Goal: Check status

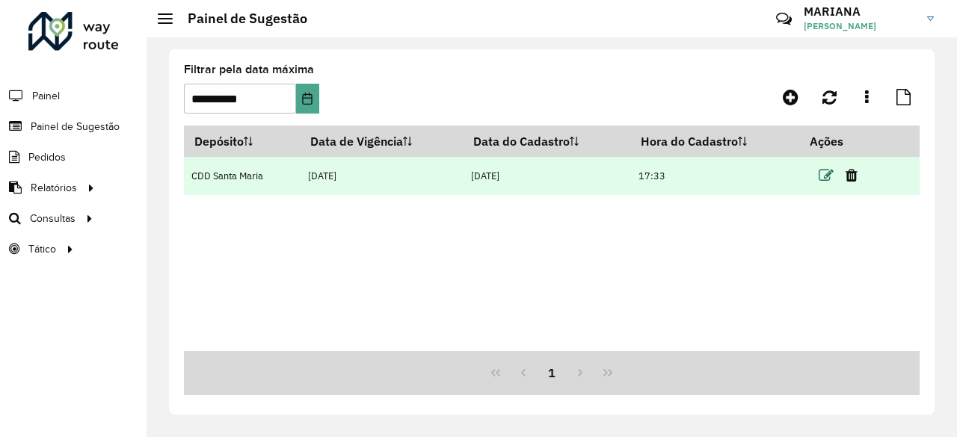
click at [831, 177] on icon at bounding box center [825, 175] width 15 height 15
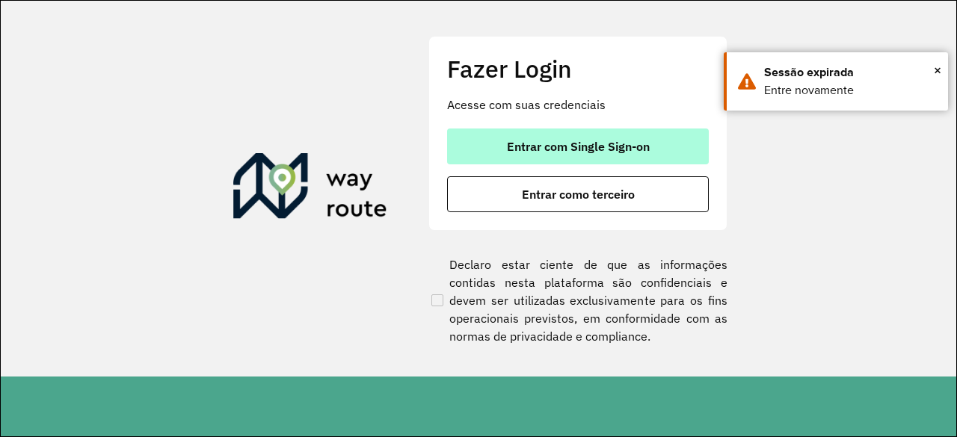
click at [597, 159] on button "Entrar com Single Sign-on" at bounding box center [578, 147] width 262 height 36
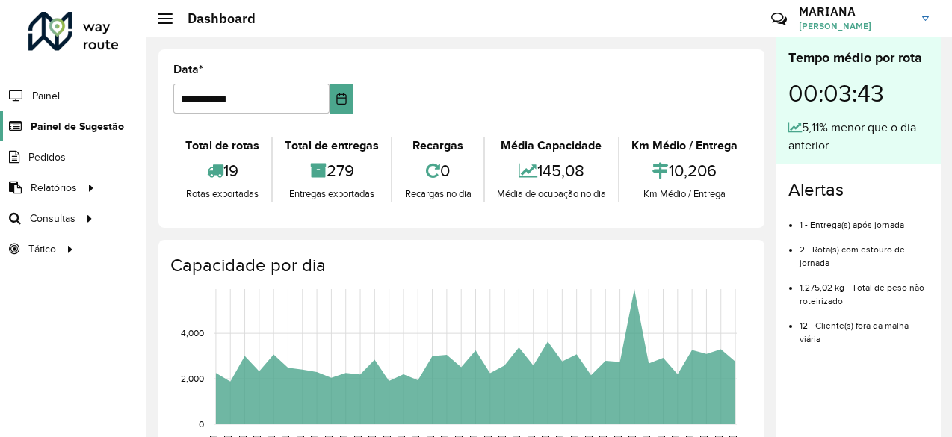
click at [64, 133] on span "Painel de Sugestão" at bounding box center [77, 127] width 93 height 16
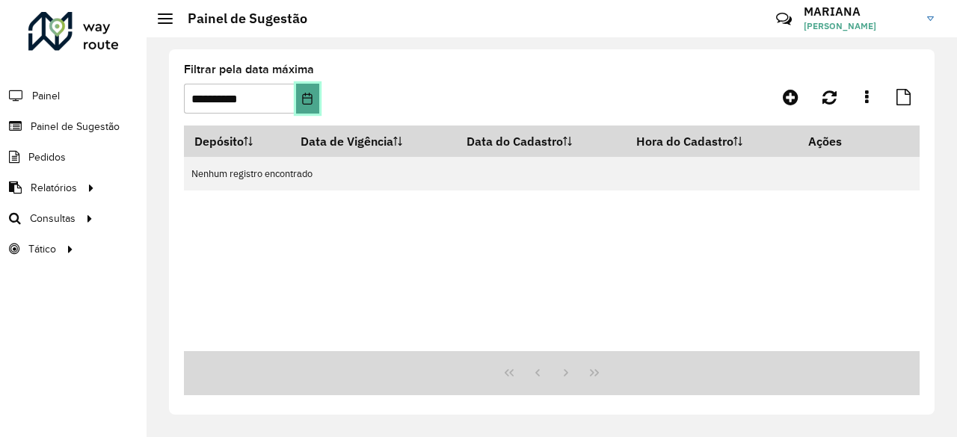
click at [317, 102] on button "Choose Date" at bounding box center [307, 99] width 23 height 30
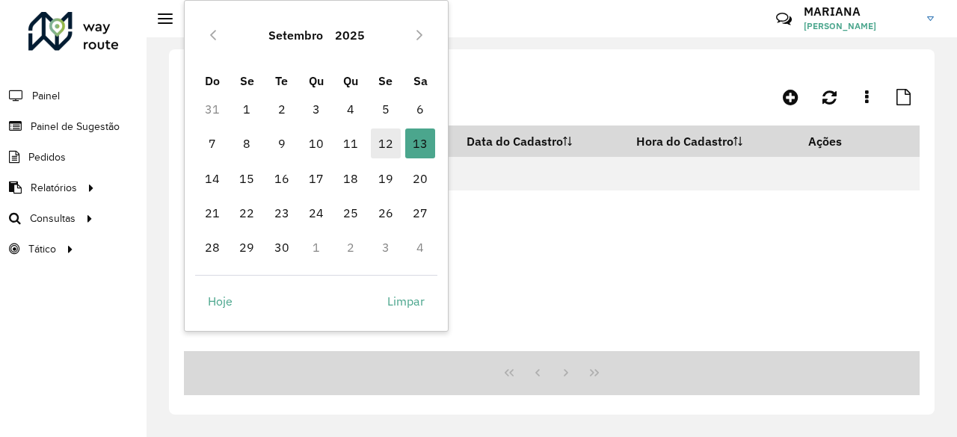
click at [392, 139] on span "12" at bounding box center [386, 144] width 30 height 30
type input "**********"
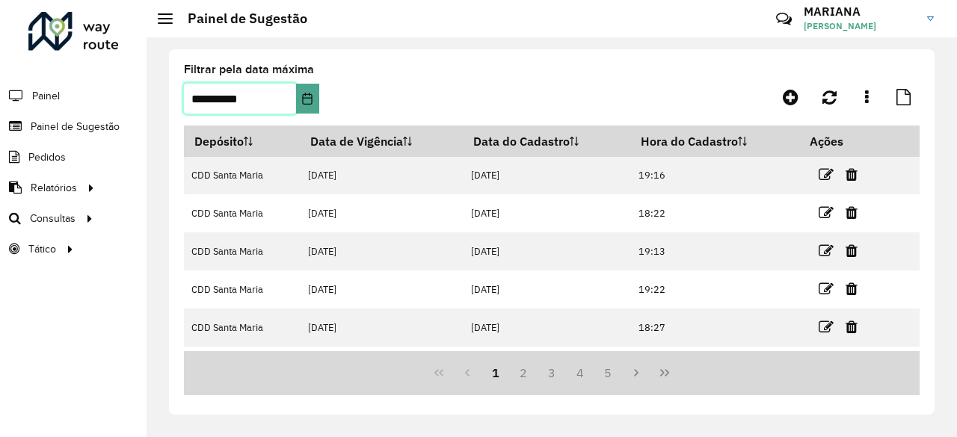
scroll to position [259, 0]
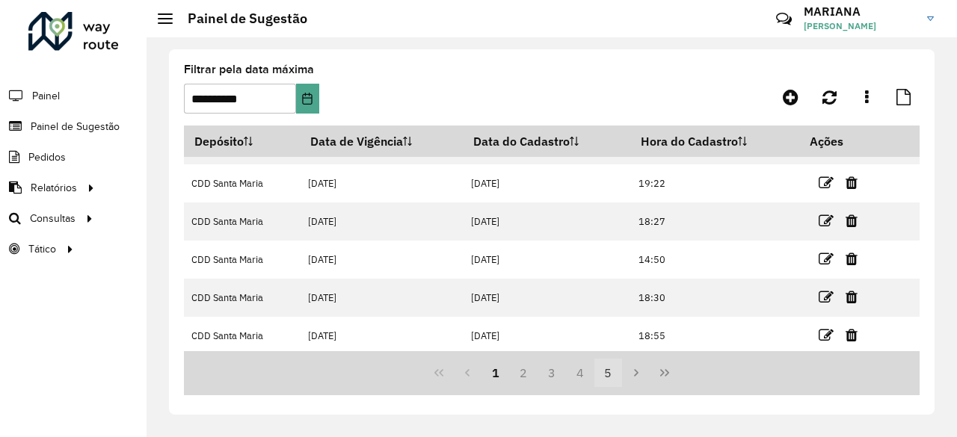
click at [606, 382] on button "5" at bounding box center [608, 373] width 28 height 28
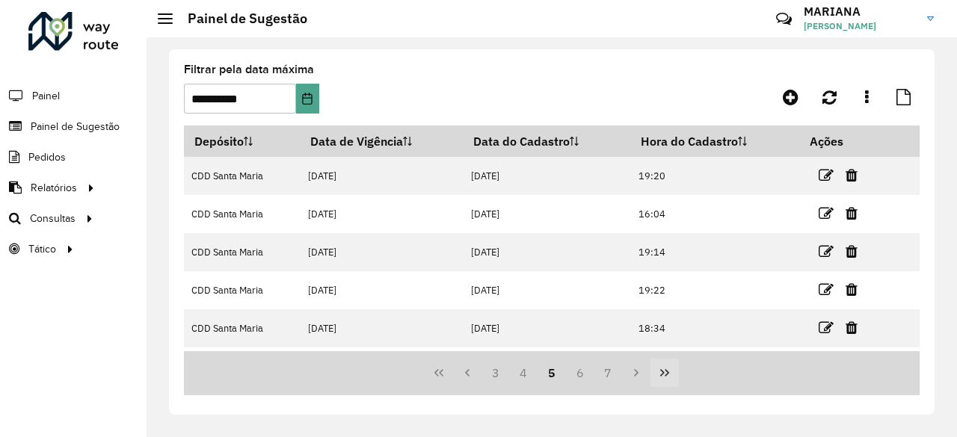
click at [668, 367] on icon "Last Page" at bounding box center [664, 373] width 12 height 12
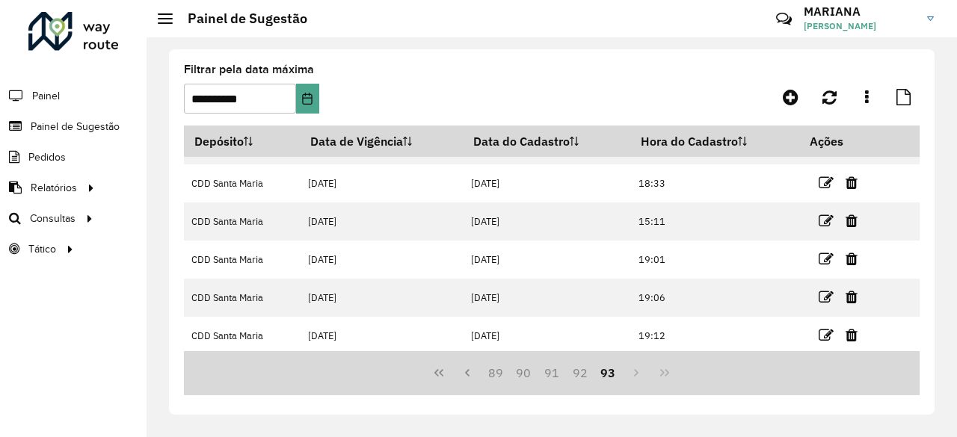
scroll to position [221, 0]
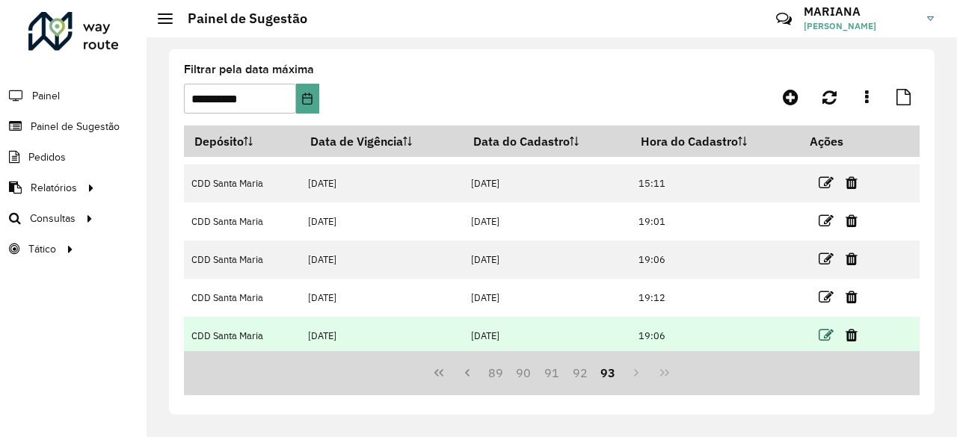
click at [824, 333] on icon at bounding box center [825, 335] width 15 height 15
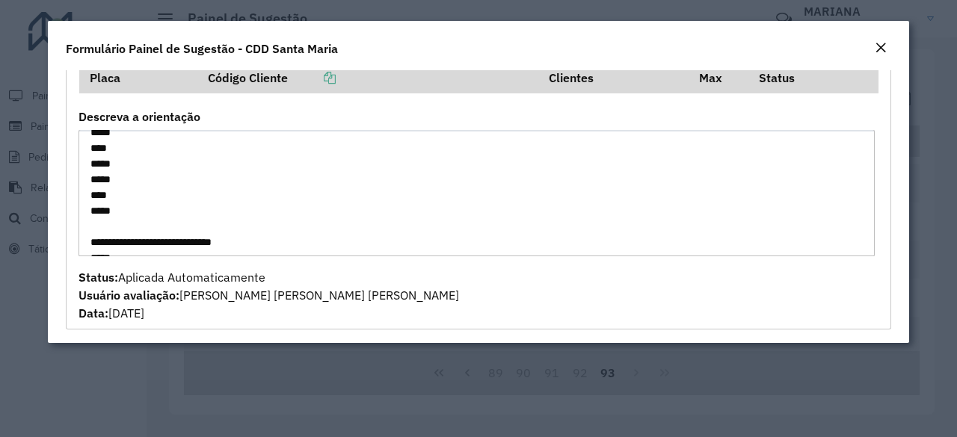
scroll to position [266, 0]
